Goal: Task Accomplishment & Management: Manage account settings

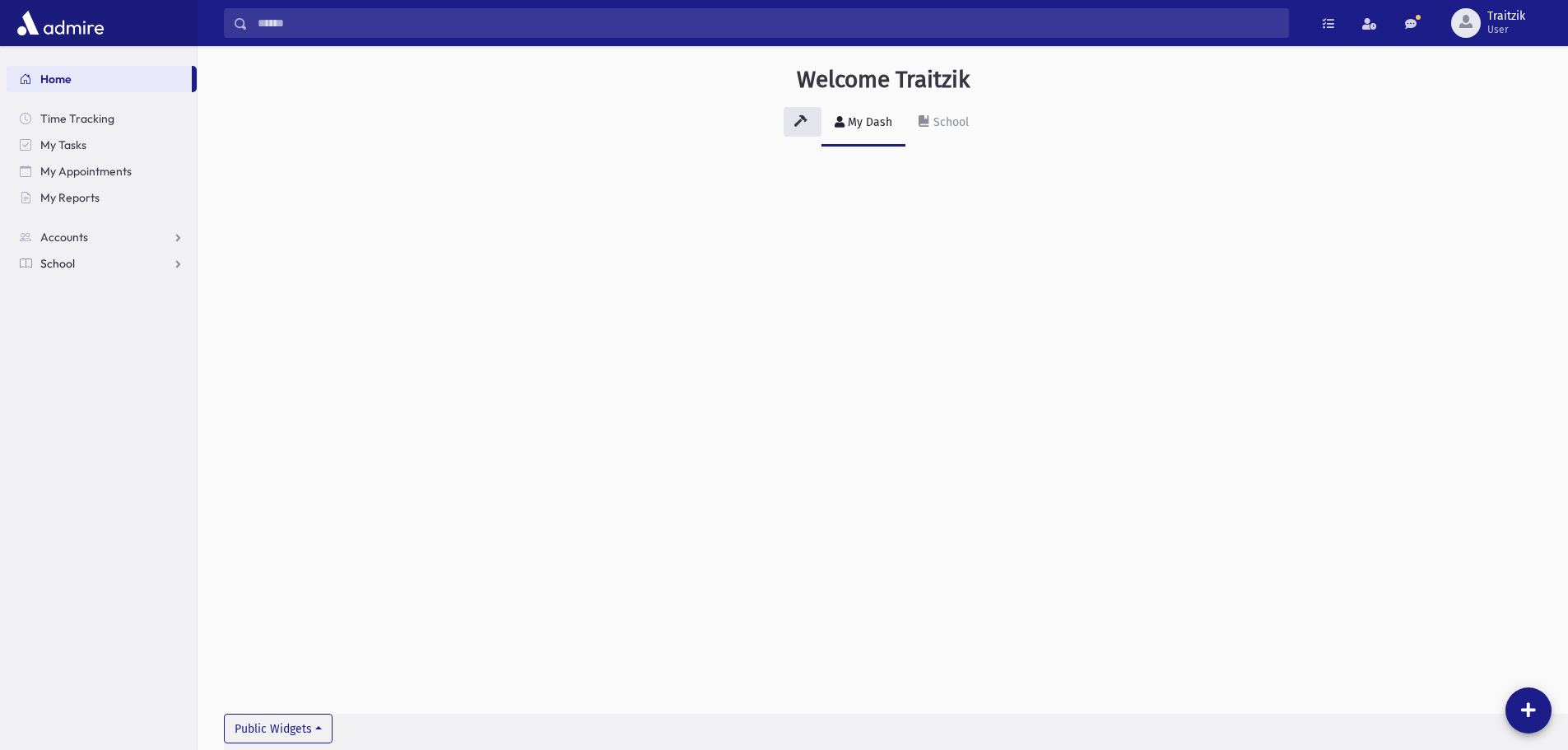
click at [58, 258] on span "School" at bounding box center [58, 263] width 35 height 14
click at [84, 290] on span "Students" at bounding box center [71, 289] width 45 height 14
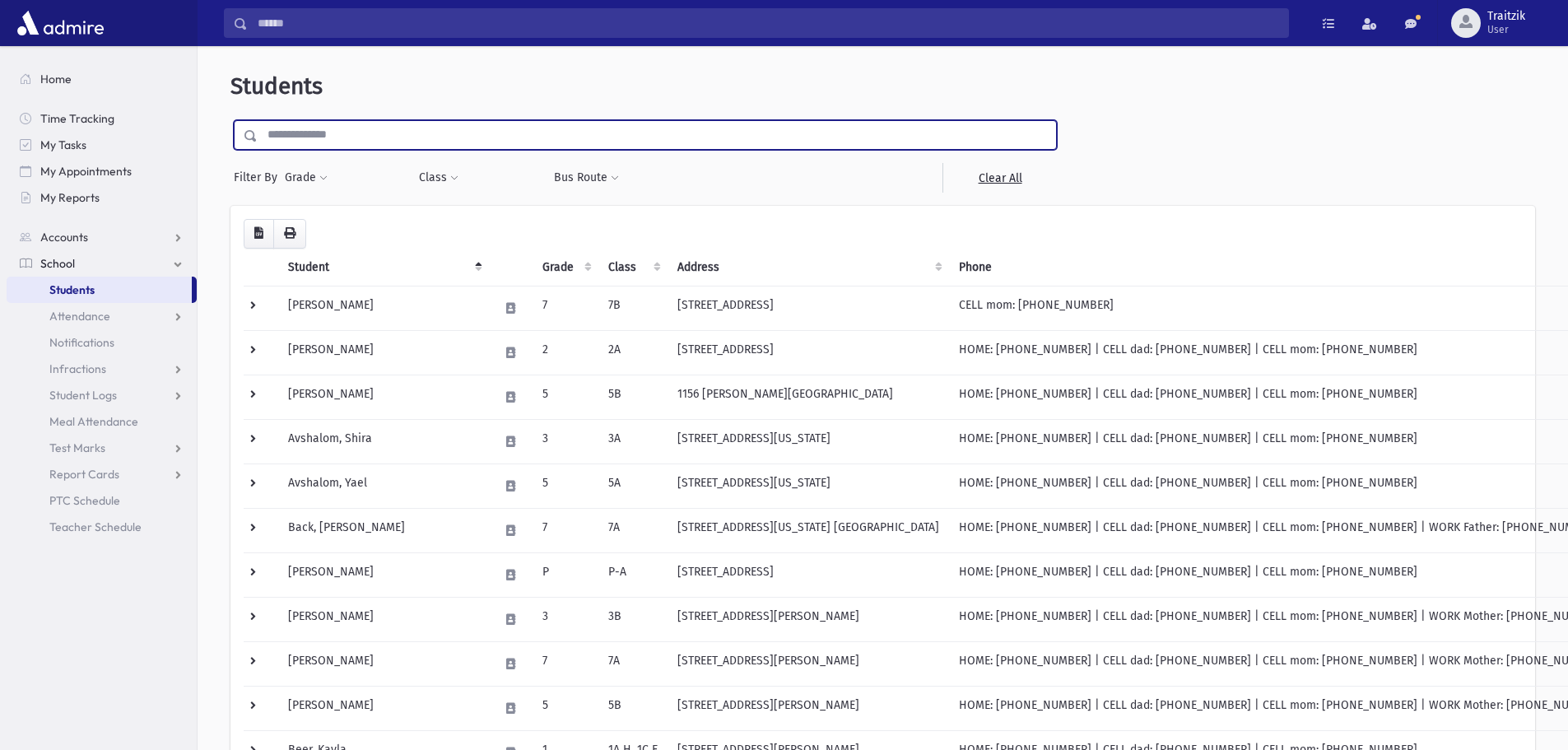
click at [293, 144] on input "text" at bounding box center [657, 134] width 798 height 30
type input "********"
click at [230, 120] on input "submit" at bounding box center [253, 130] width 46 height 22
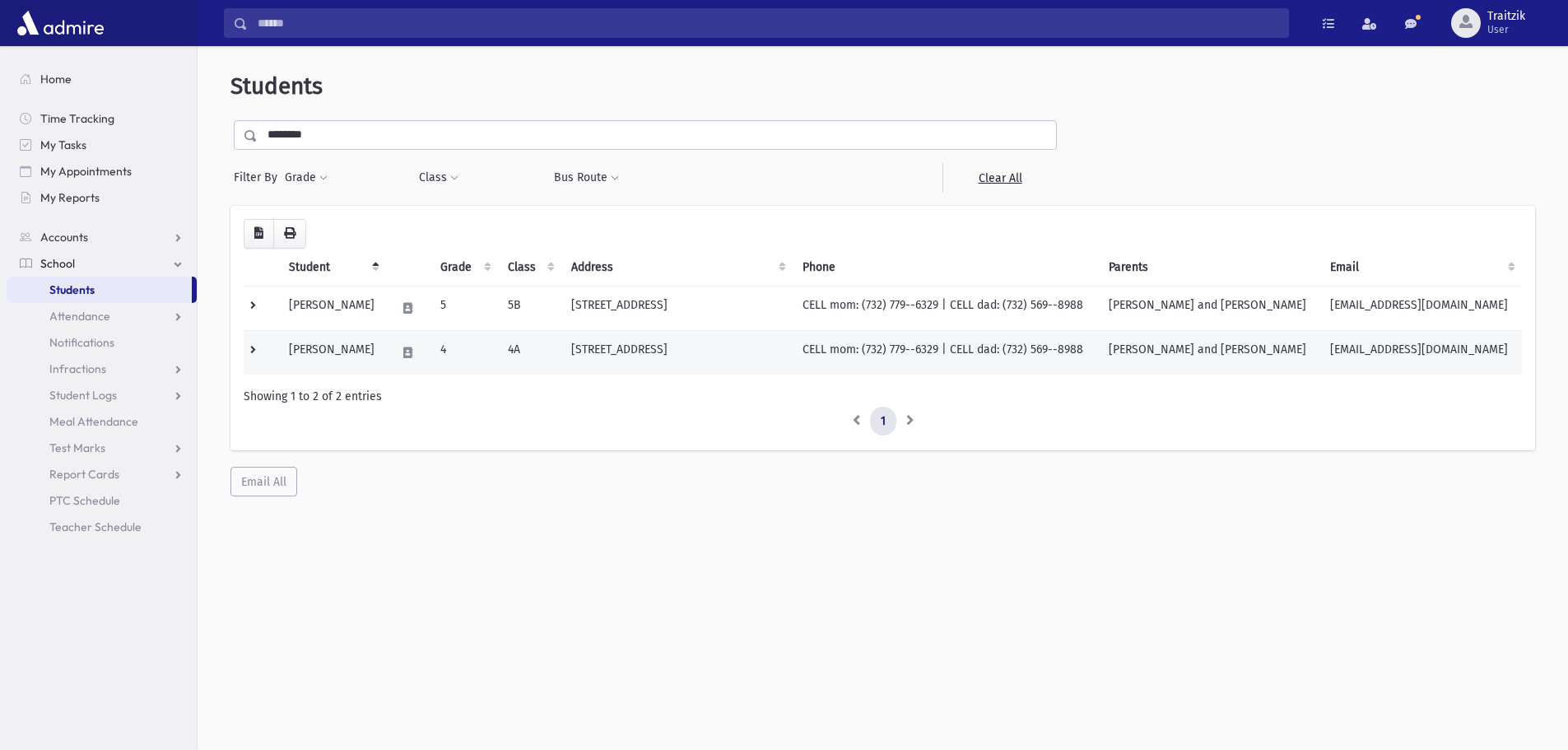
click at [495, 351] on td "4" at bounding box center [464, 352] width 67 height 44
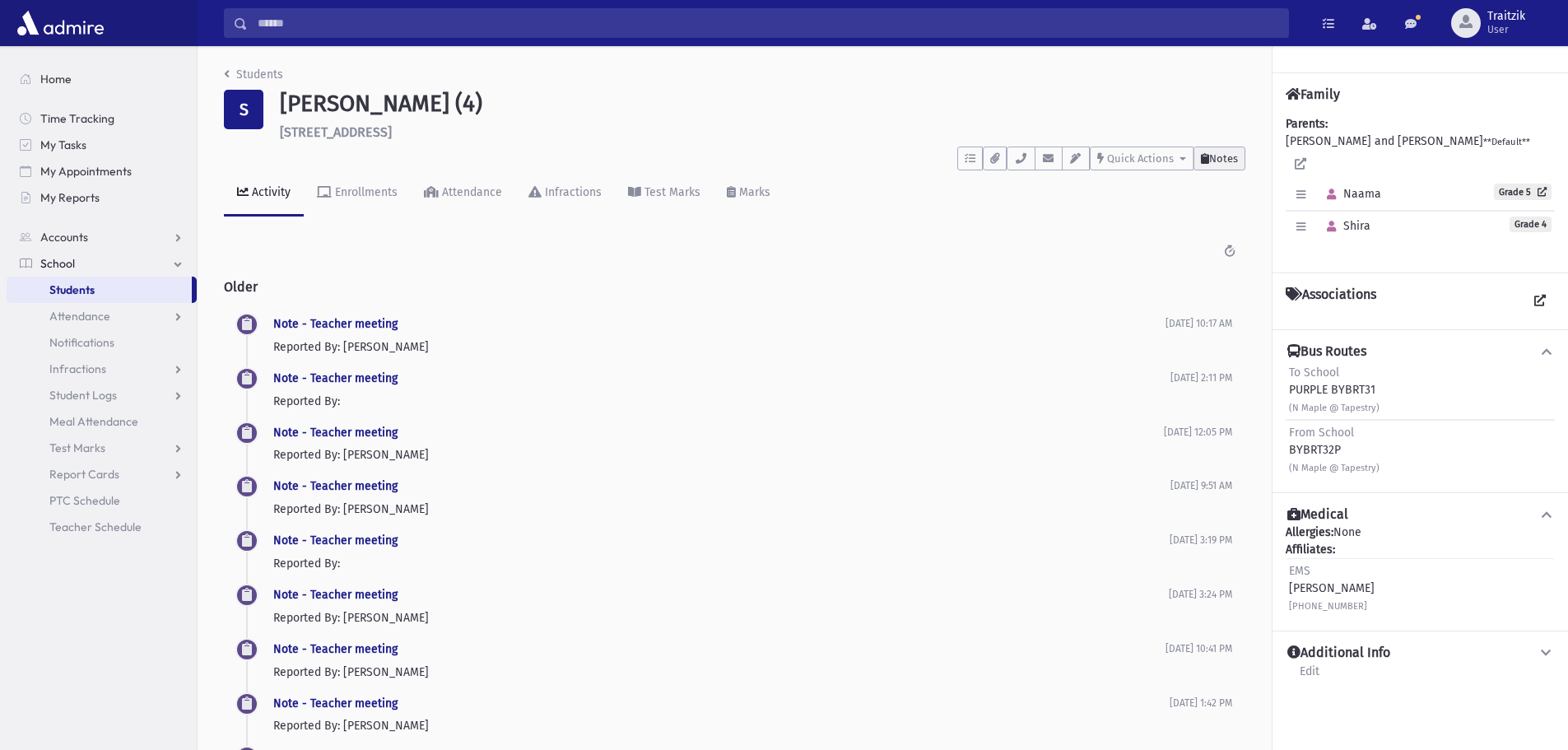
click at [1225, 161] on span "Notes" at bounding box center [1224, 158] width 29 height 12
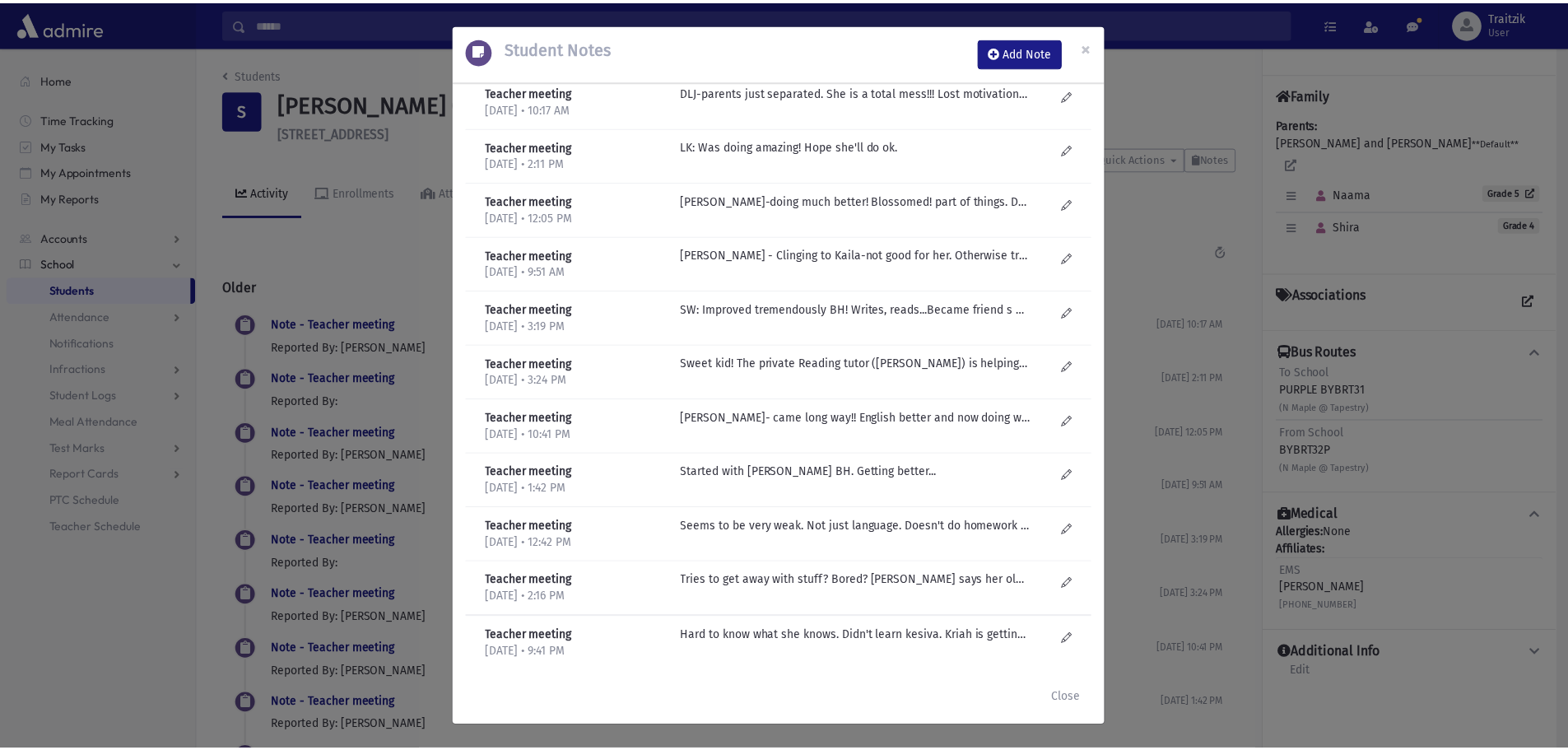
scroll to position [11, 0]
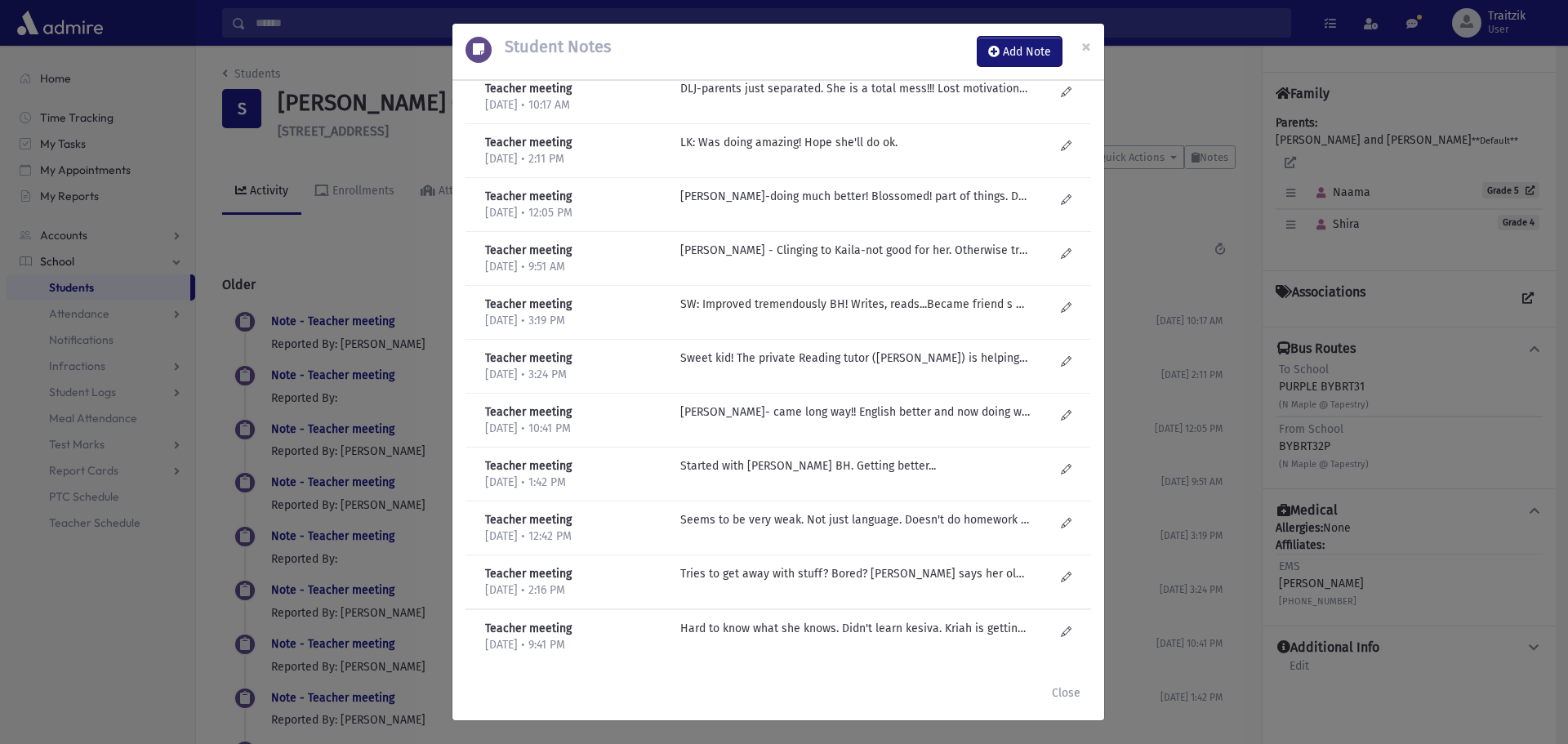
click at [1026, 50] on button "Add Note" at bounding box center [1020, 51] width 84 height 29
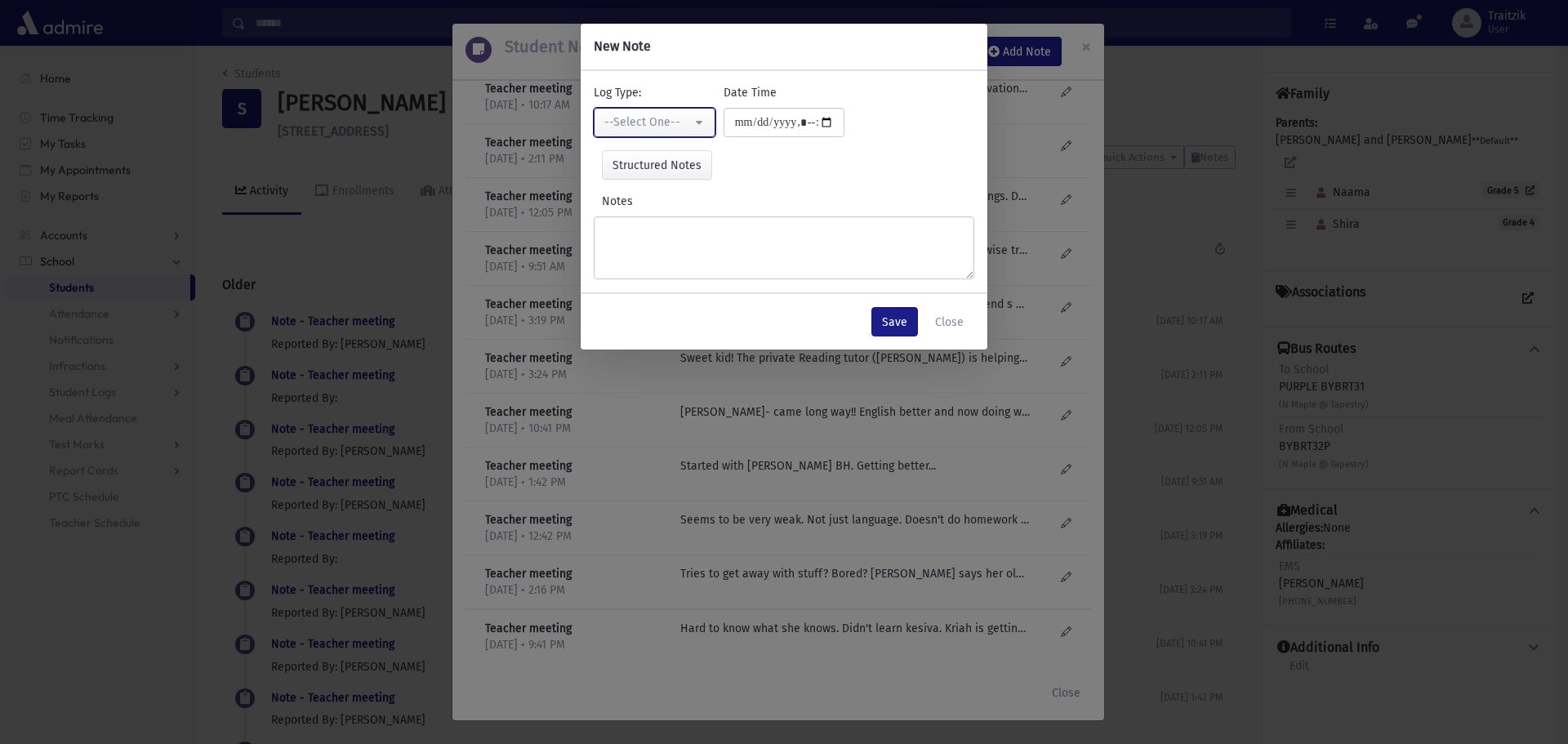
click at [632, 116] on div "--Select One--" at bounding box center [648, 122] width 88 height 17
click at [652, 260] on span "Misbehavior" at bounding box center [638, 264] width 64 height 16
select select "*"
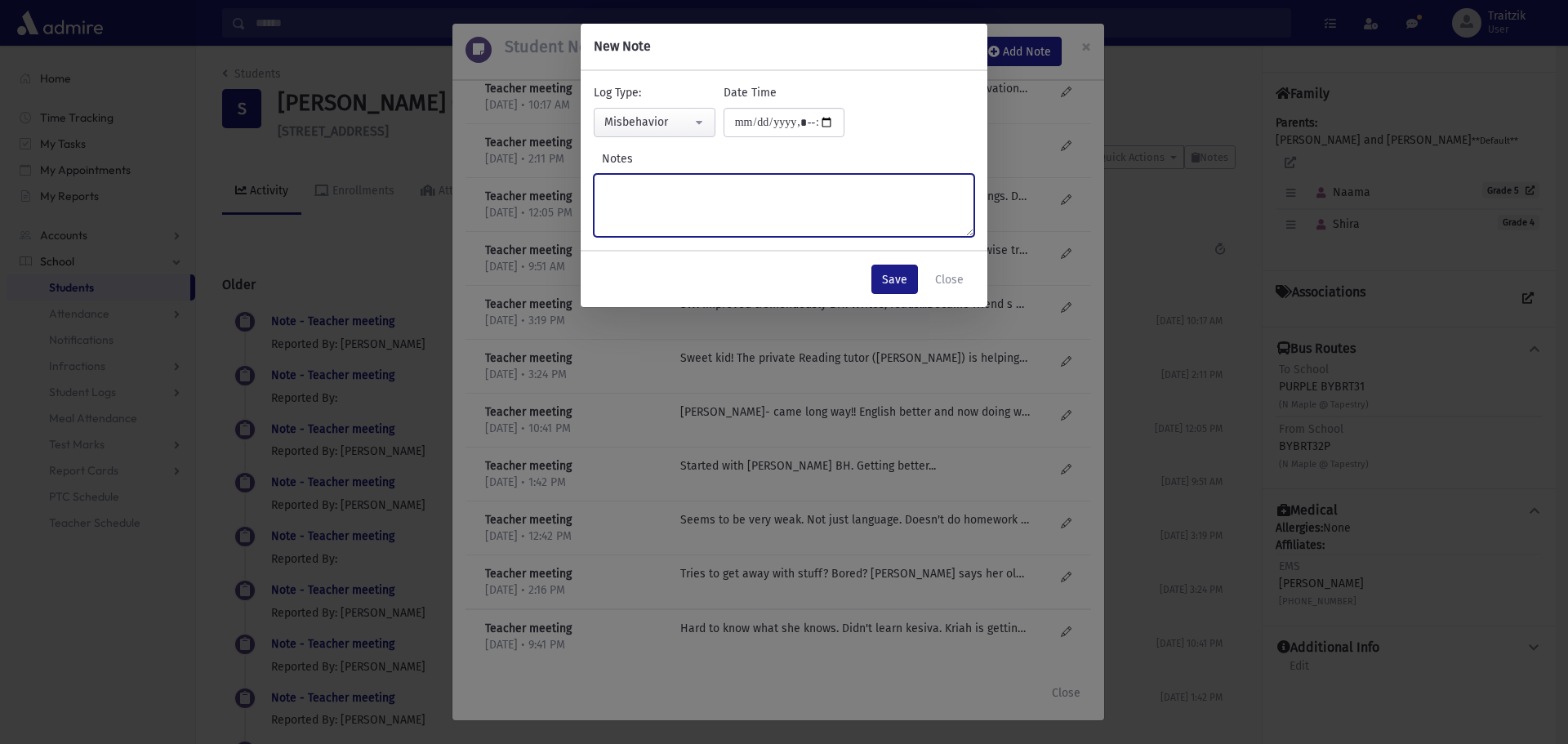
click at [644, 202] on textarea "Notes" at bounding box center [784, 206] width 381 height 63
type textarea "**********"
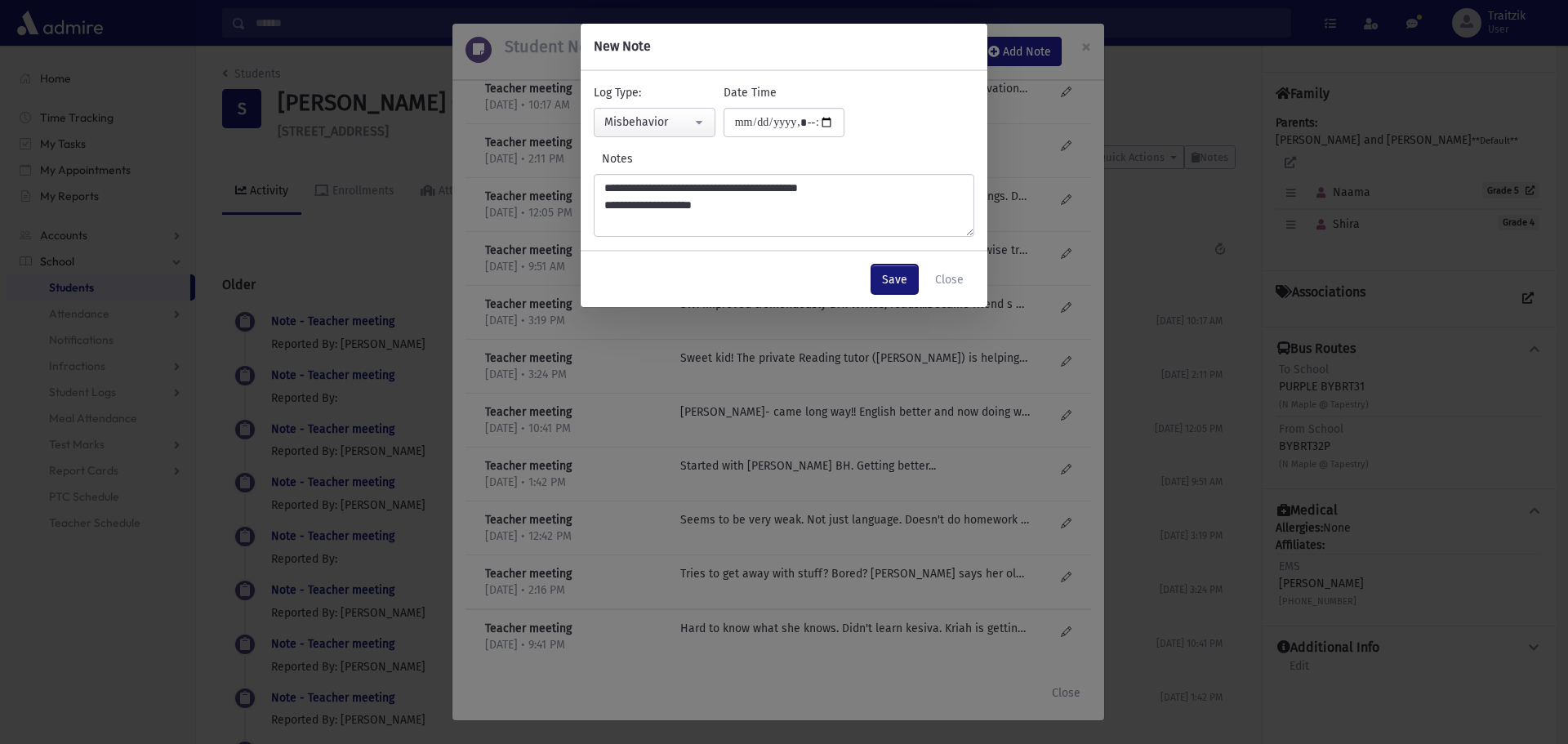
click at [907, 279] on button "Save" at bounding box center [894, 279] width 47 height 29
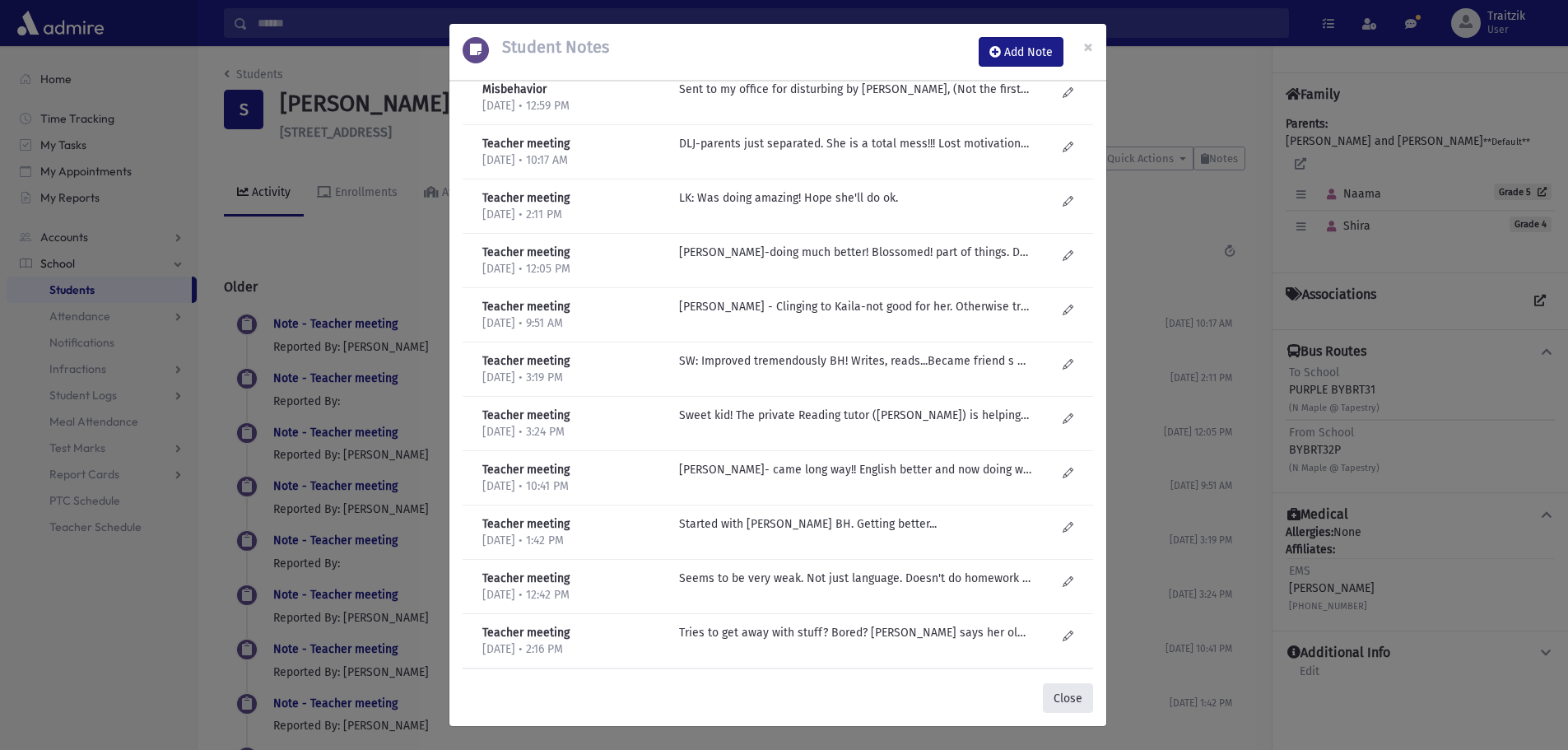
click at [1071, 691] on button "Close" at bounding box center [1068, 697] width 50 height 30
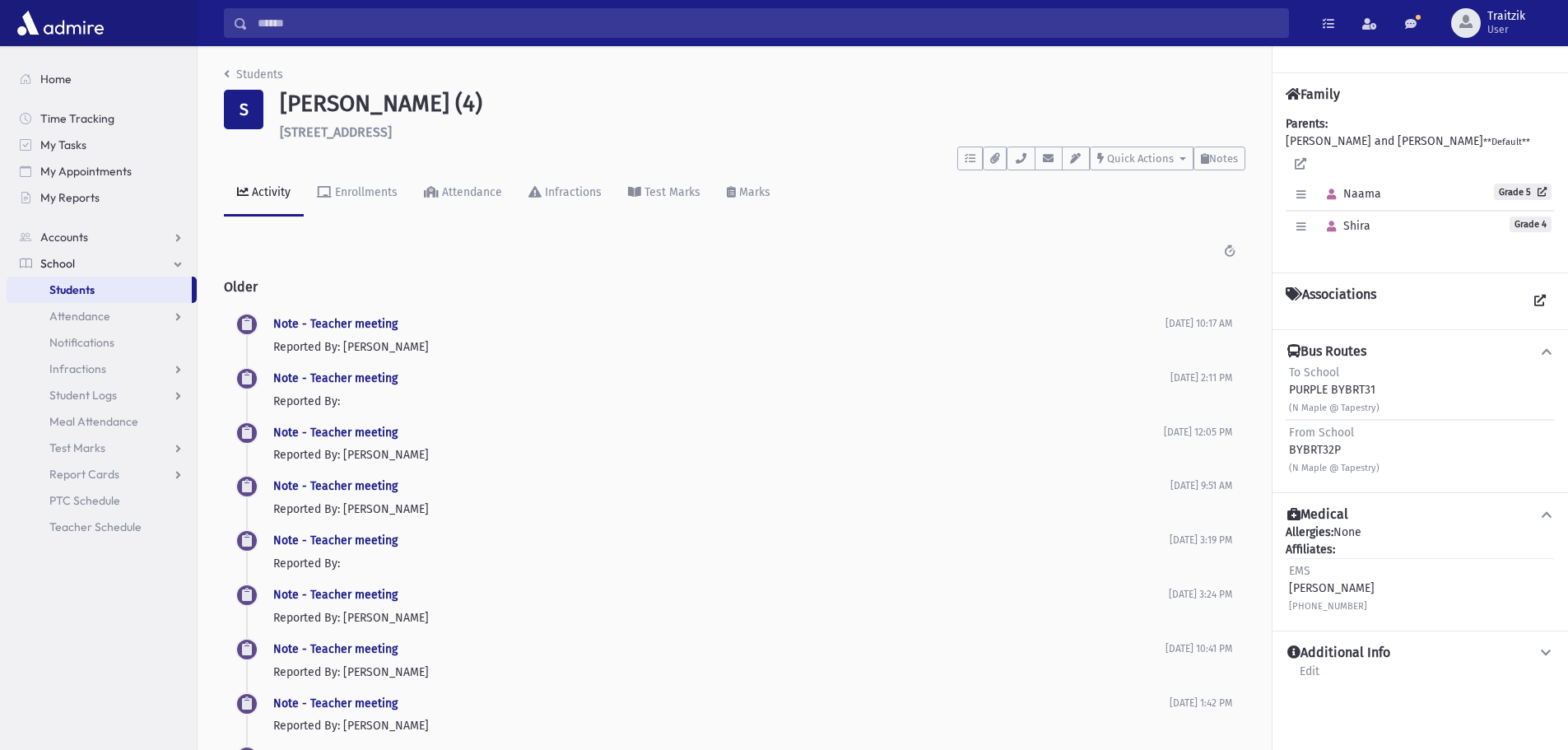
click at [222, 71] on div "Students S [PERSON_NAME] (4) [STREET_ADDRESS] **** To Do's No open tasks Show L…" at bounding box center [735, 499] width 1075 height 906
